Goal: Task Accomplishment & Management: Complete application form

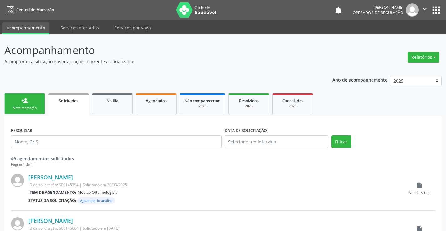
click at [36, 104] on link "person_add Nova marcação" at bounding box center [24, 104] width 41 height 21
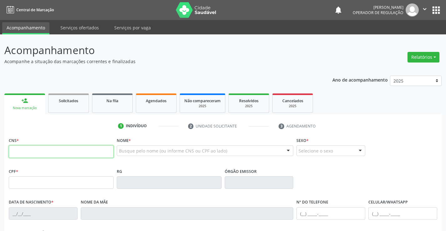
drag, startPoint x: 42, startPoint y: 154, endPoint x: 31, endPoint y: 147, distance: 12.8
click at [42, 154] on input "text" at bounding box center [61, 152] width 105 height 13
type input "703 4092 5109 1418"
type input "0255744692"
type input "[DATE]"
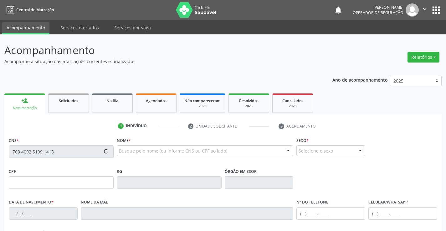
type input "S/N"
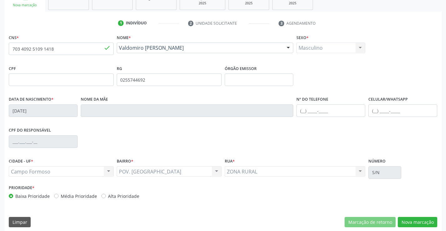
scroll to position [108, 0]
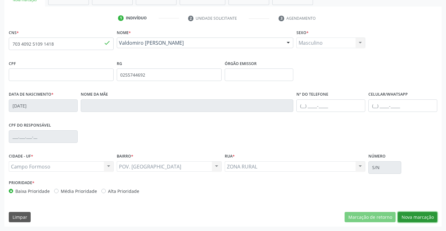
click at [411, 215] on button "Nova marcação" at bounding box center [417, 217] width 39 height 11
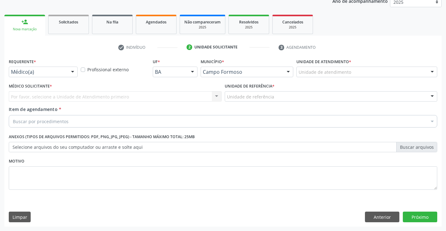
scroll to position [79, 0]
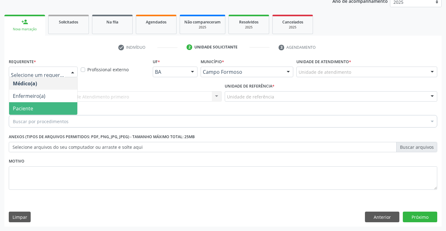
click at [36, 110] on span "Paciente" at bounding box center [43, 108] width 68 height 13
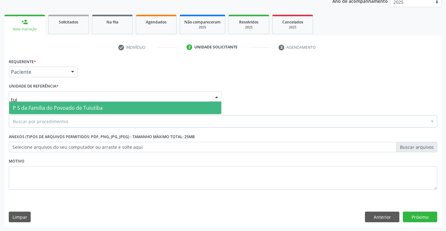
type input "tuiu"
click at [37, 105] on span "P S da Familia do Povoado de Tuiutiba" at bounding box center [58, 108] width 90 height 7
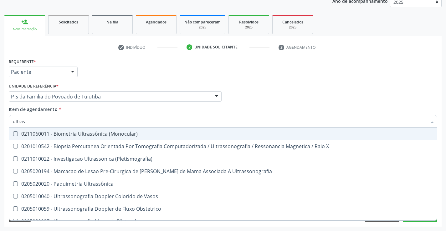
type input "ultrass"
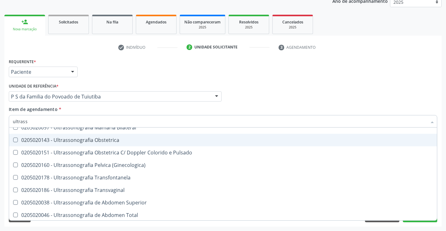
scroll to position [125, 0]
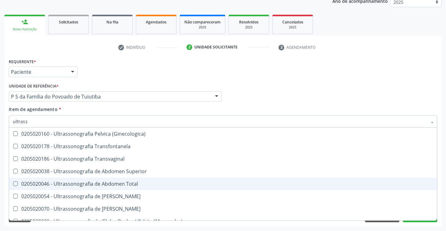
click at [142, 185] on div "0205020046 - Ultrassonografia de Abdomen Total" at bounding box center [223, 184] width 421 height 5
checkbox Total "true"
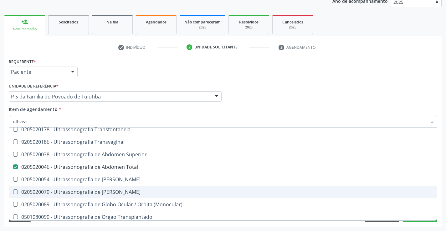
scroll to position [157, 0]
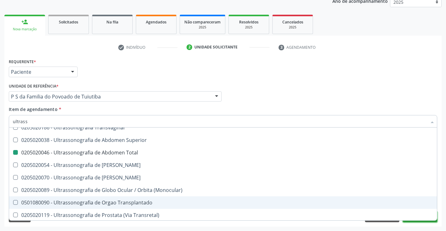
click at [421, 221] on button "Próximo" at bounding box center [420, 217] width 34 height 11
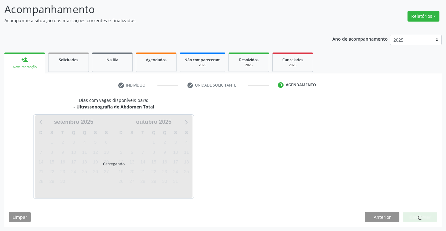
scroll to position [0, 0]
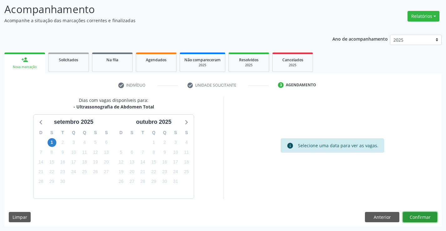
click at [416, 217] on button "Confirmar" at bounding box center [420, 217] width 34 height 11
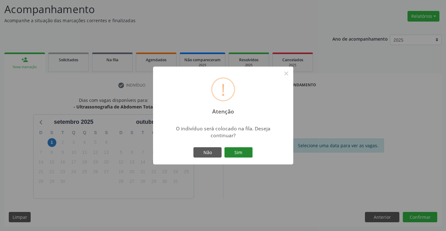
click at [237, 152] on button "Sim" at bounding box center [239, 153] width 28 height 11
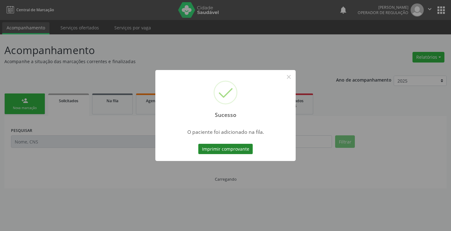
click at [238, 150] on button "Imprimir comprovante" at bounding box center [225, 149] width 54 height 11
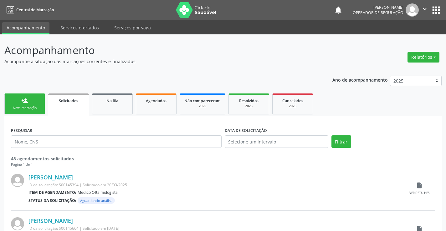
click at [23, 105] on link "person_add Nova marcação" at bounding box center [24, 104] width 41 height 21
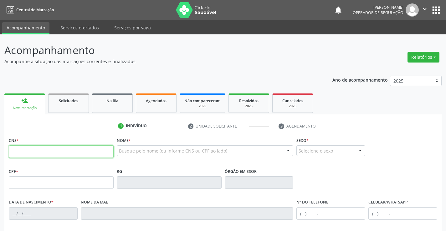
click at [39, 156] on input "text" at bounding box center [61, 152] width 105 height 13
type input "700 0083 0844 9403"
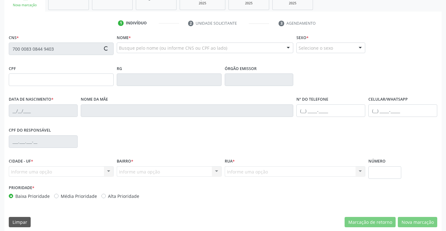
type input "097.034.195-42"
type input "[DATE]"
type input "Gilvania [PERSON_NAME]"
type input "[PHONE_NUMBER]"
type input "S/N"
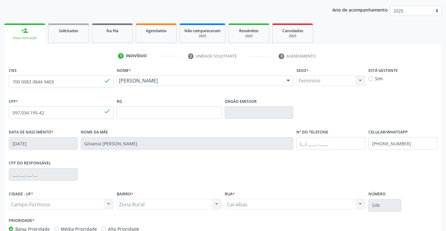
scroll to position [108, 0]
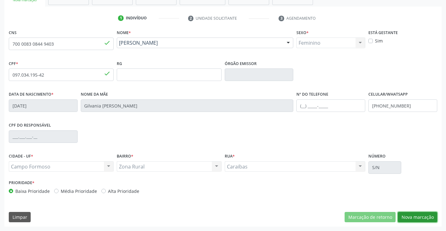
click at [411, 217] on button "Nova marcação" at bounding box center [417, 217] width 39 height 11
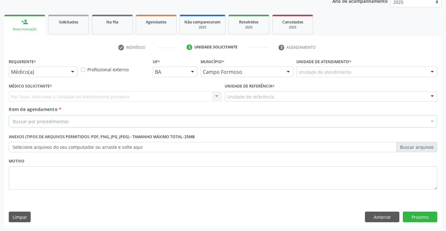
scroll to position [79, 0]
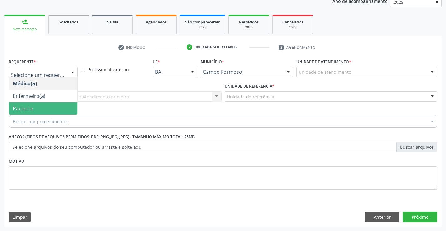
click at [32, 109] on span "Paciente" at bounding box center [23, 108] width 20 height 7
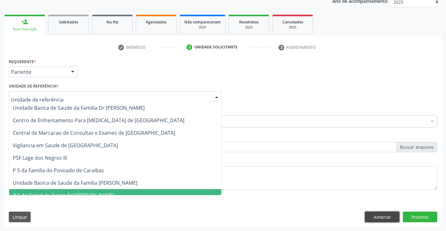
click at [379, 216] on button "Anterior" at bounding box center [382, 217] width 34 height 11
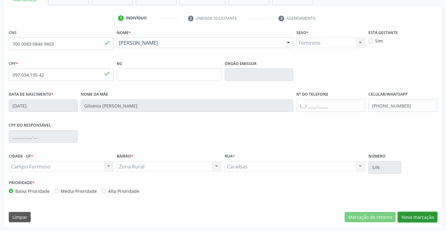
click at [405, 219] on button "Nova marcação" at bounding box center [417, 217] width 39 height 11
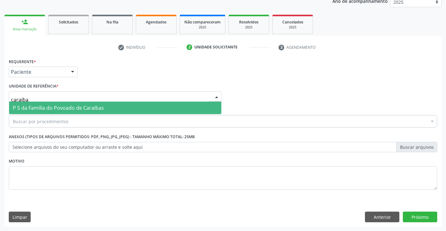
type input "caraibas"
click at [44, 110] on span "P S da Familia do Povoado de Caraibas" at bounding box center [58, 108] width 91 height 7
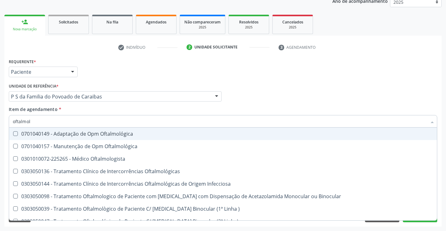
type input "oftalmolo"
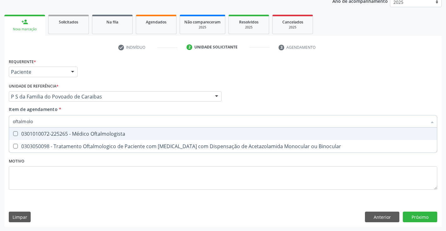
click at [45, 135] on div "0301010072-225265 - Médico Oftalmologista" at bounding box center [223, 134] width 421 height 5
checkbox Oftalmologista "true"
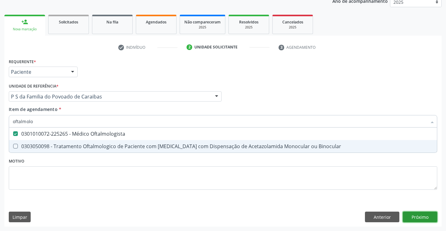
click at [415, 214] on div "Requerente * Paciente Médico(a) Enfermeiro(a) Paciente Nenhum resultado encontr…" at bounding box center [223, 142] width 438 height 170
checkbox Binocular "true"
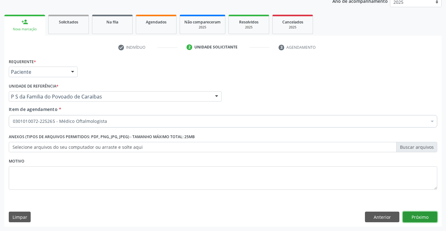
click at [429, 216] on button "Próximo" at bounding box center [420, 217] width 34 height 11
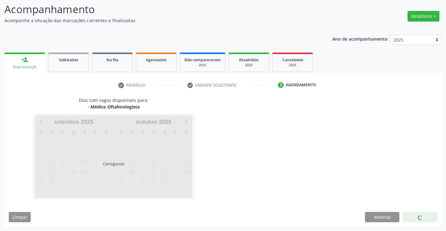
scroll to position [60, 0]
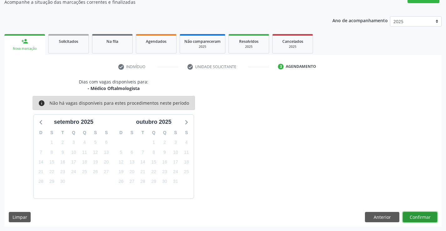
click at [419, 220] on button "Confirmar" at bounding box center [420, 217] width 34 height 11
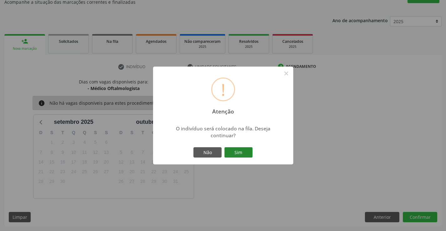
click at [239, 155] on button "Sim" at bounding box center [239, 153] width 28 height 11
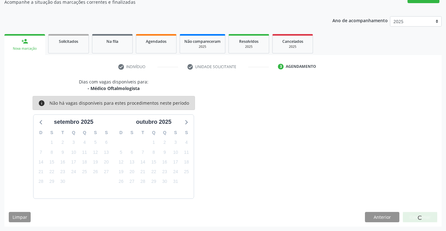
scroll to position [0, 0]
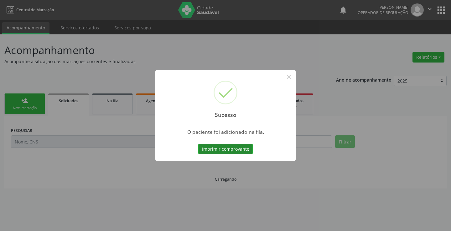
click at [225, 148] on button "Imprimir comprovante" at bounding box center [225, 149] width 54 height 11
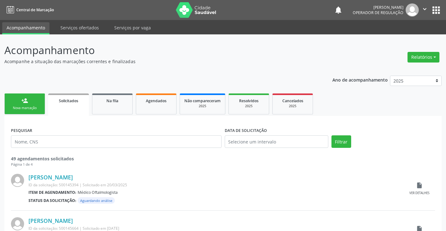
click at [25, 99] on div "person_add" at bounding box center [24, 100] width 7 height 7
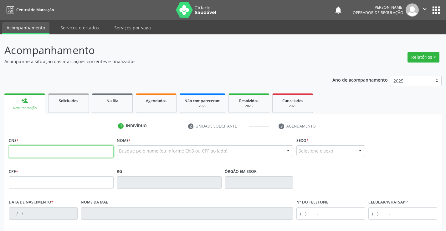
click at [73, 148] on input "text" at bounding box center [61, 152] width 105 height 13
type input "705 0028 4473 1657"
type input "0943835534"
type input "[DATE]"
type input "[PHONE_NUMBER]"
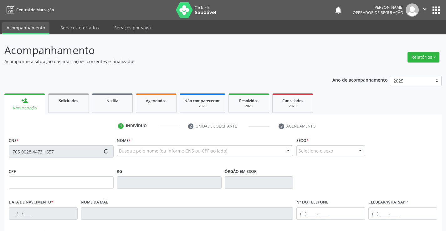
type input "S/N"
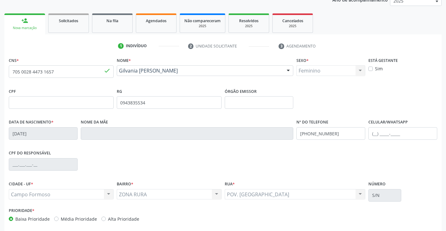
scroll to position [108, 0]
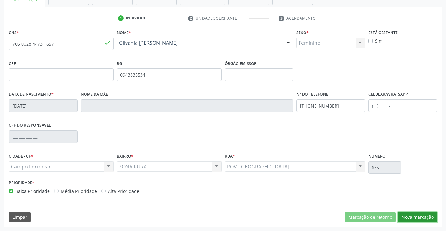
click at [412, 214] on button "Nova marcação" at bounding box center [417, 217] width 39 height 11
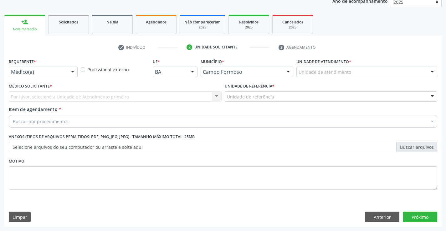
scroll to position [79, 0]
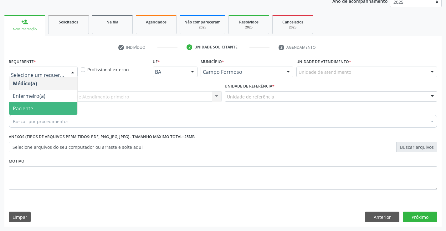
click at [32, 109] on span "Paciente" at bounding box center [23, 108] width 20 height 7
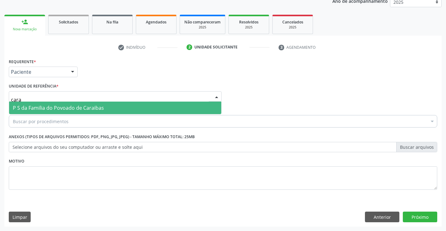
type input "carai"
click at [99, 111] on span "P S da Familia do Povoado de Caraibas" at bounding box center [58, 108] width 91 height 7
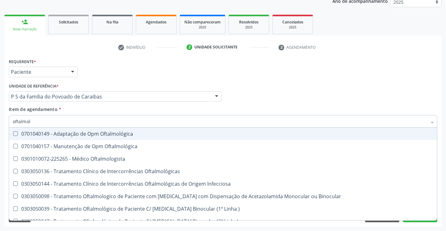
type input "oftalmolo"
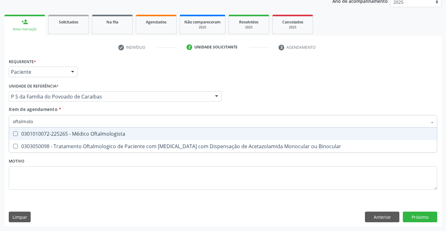
click at [66, 137] on div "0301010072-225265 - Médico Oftalmologista" at bounding box center [223, 134] width 421 height 5
checkbox Oftalmologista "true"
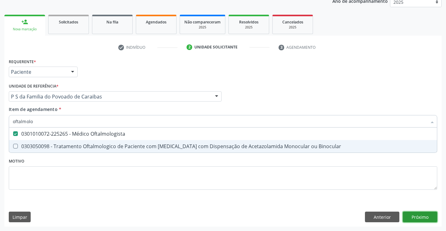
click at [414, 215] on div "Requerente * Paciente Médico(a) Enfermeiro(a) Paciente Nenhum resultado encontr…" at bounding box center [223, 142] width 438 height 170
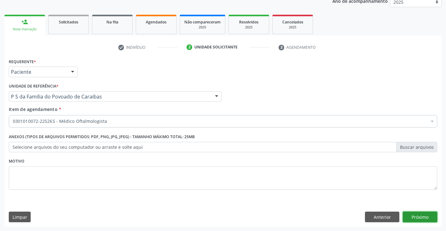
click at [423, 217] on button "Próximo" at bounding box center [420, 217] width 34 height 11
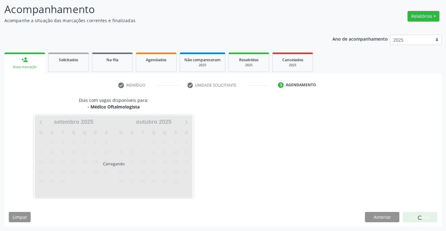
scroll to position [60, 0]
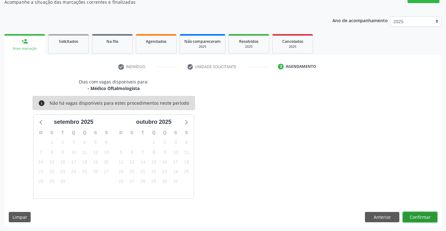
click at [419, 218] on button "Confirmar" at bounding box center [420, 217] width 34 height 11
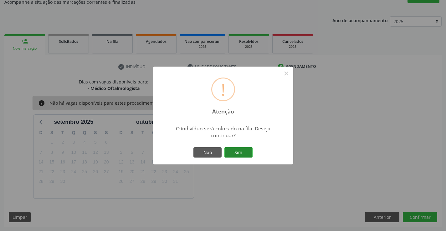
click at [243, 151] on button "Sim" at bounding box center [239, 153] width 28 height 11
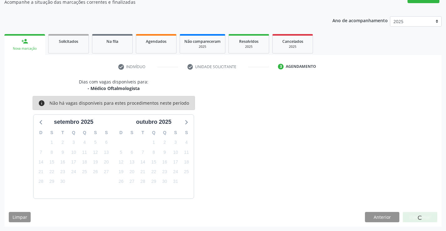
scroll to position [0, 0]
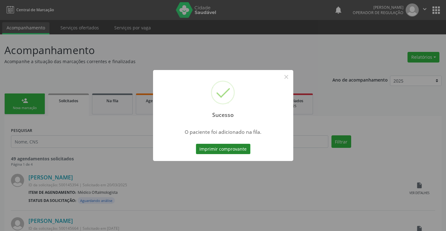
click at [243, 148] on button "Imprimir comprovante" at bounding box center [223, 149] width 54 height 11
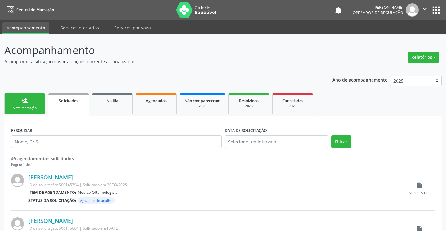
click at [425, 8] on icon "" at bounding box center [425, 9] width 7 height 7
click at [406, 39] on link "Sair" at bounding box center [408, 38] width 43 height 9
